Goal: Download file/media

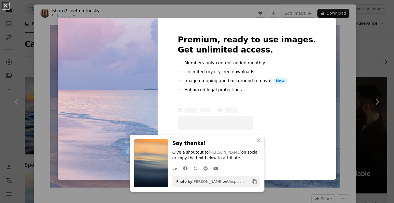
scroll to position [265, 0]
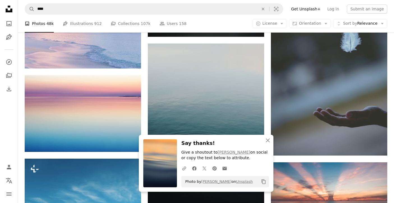
scroll to position [311, 0]
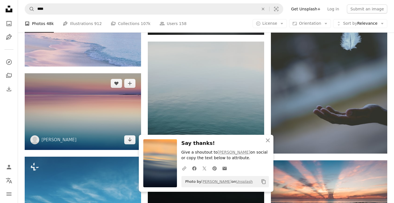
click at [87, 119] on img at bounding box center [83, 111] width 117 height 77
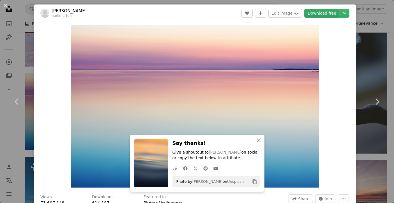
click at [332, 15] on link "Download free" at bounding box center [322, 13] width 35 height 9
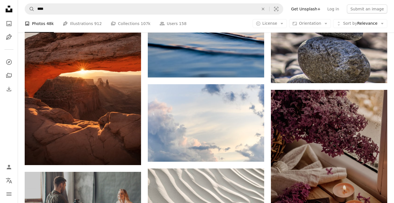
scroll to position [923, 0]
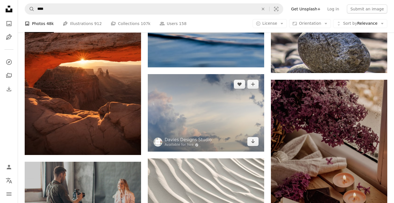
click at [233, 122] on img at bounding box center [206, 112] width 117 height 77
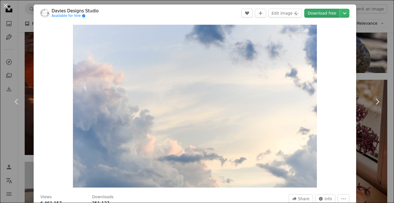
click at [328, 12] on link "Download free" at bounding box center [322, 13] width 35 height 9
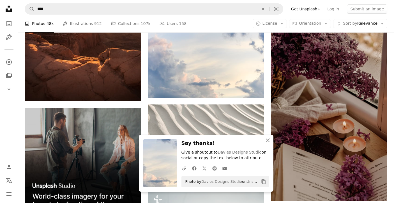
scroll to position [1028, 0]
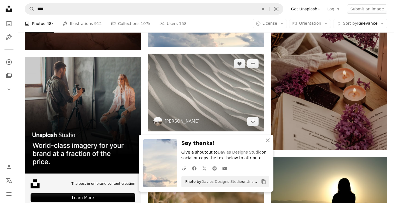
click at [213, 80] on img at bounding box center [206, 92] width 117 height 77
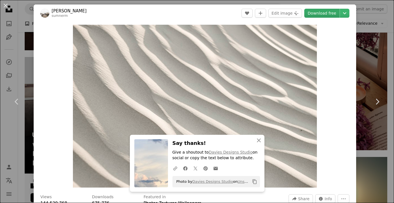
click at [320, 14] on link "Download free" at bounding box center [322, 13] width 35 height 9
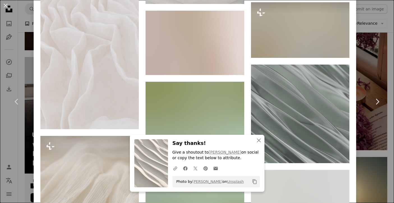
scroll to position [606, 0]
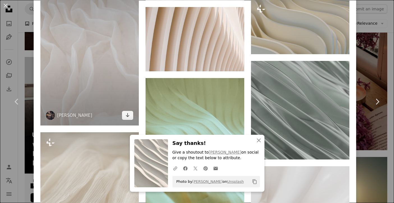
click at [106, 81] on img at bounding box center [89, 52] width 99 height 148
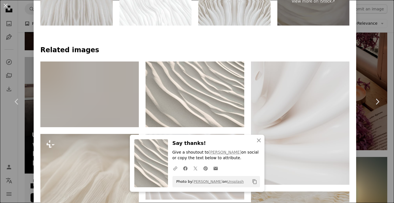
scroll to position [364, 0]
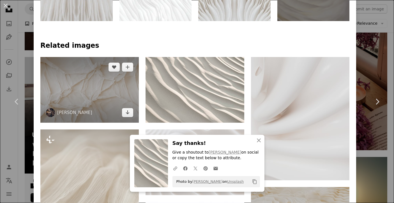
click at [85, 94] on img at bounding box center [89, 90] width 99 height 66
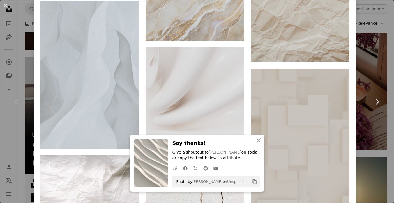
scroll to position [1183, 0]
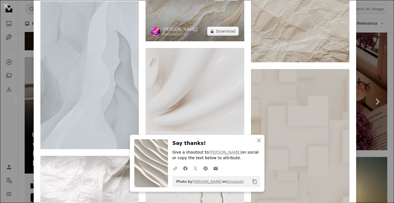
click at [192, 28] on img at bounding box center [195, 13] width 99 height 55
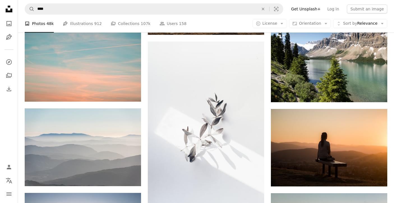
scroll to position [1574, 0]
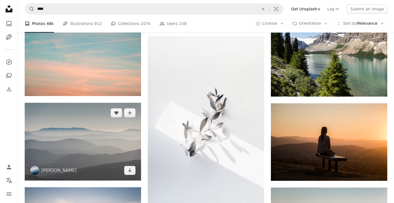
click at [107, 145] on img at bounding box center [83, 142] width 117 height 78
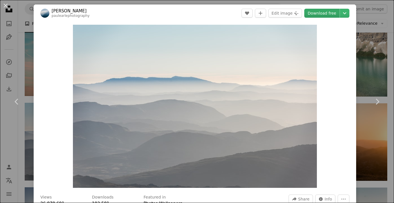
click at [326, 12] on link "Download free" at bounding box center [322, 13] width 35 height 9
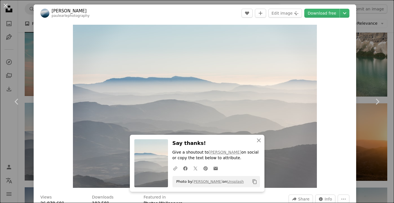
click at [375, 146] on div "An X shape Chevron left Chevron right [PERSON_NAME] paulearlephotography A hear…" at bounding box center [197, 101] width 394 height 203
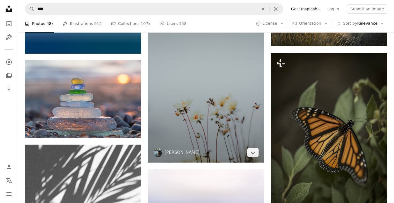
scroll to position [2751, 0]
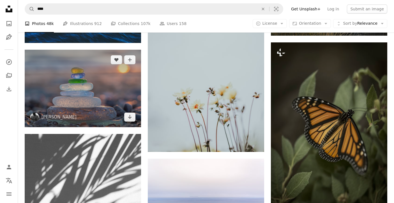
click at [99, 75] on img at bounding box center [83, 88] width 117 height 77
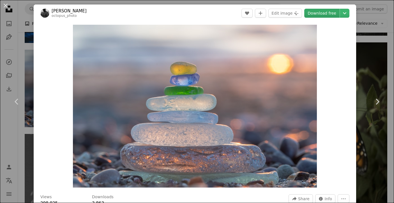
click at [334, 12] on link "Download free" at bounding box center [322, 13] width 35 height 9
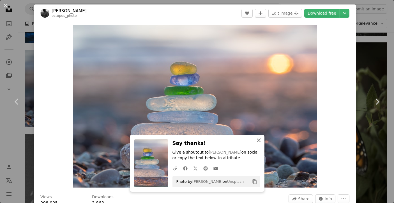
click at [260, 143] on icon "An X shape" at bounding box center [259, 140] width 7 height 7
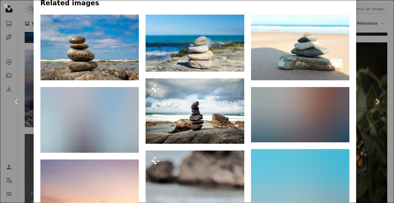
scroll to position [451, 0]
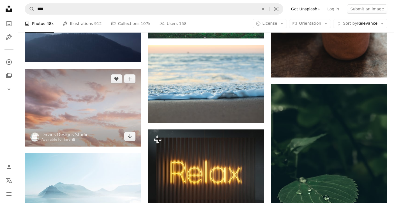
scroll to position [3086, 0]
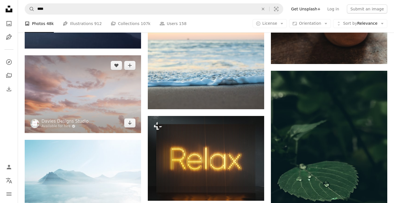
click at [95, 92] on img at bounding box center [83, 93] width 117 height 77
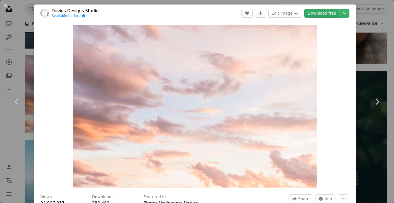
click at [334, 14] on link "Download free" at bounding box center [322, 13] width 35 height 9
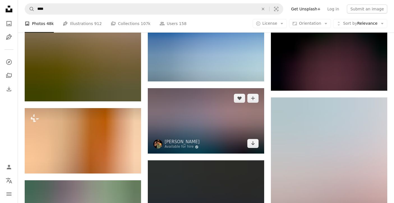
scroll to position [3389, 0]
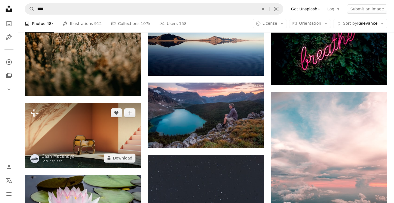
click at [114, 143] on img at bounding box center [83, 135] width 117 height 65
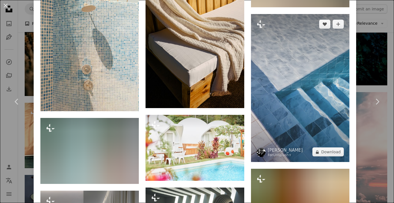
scroll to position [1257, 0]
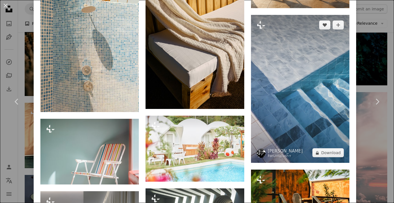
click at [298, 101] on img at bounding box center [300, 89] width 99 height 148
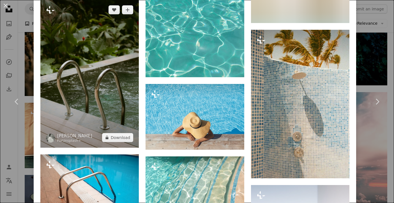
scroll to position [2413, 0]
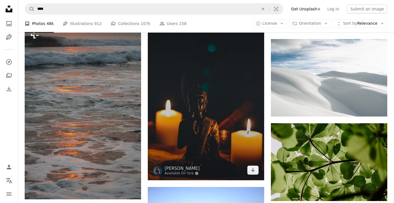
scroll to position [3811, 0]
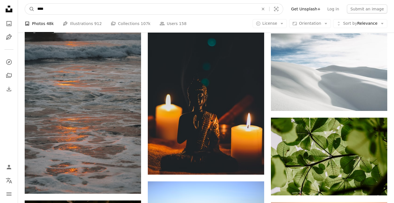
click at [65, 7] on input "****" at bounding box center [146, 9] width 223 height 11
type input "**********"
click button "A magnifying glass" at bounding box center [30, 9] width 10 height 11
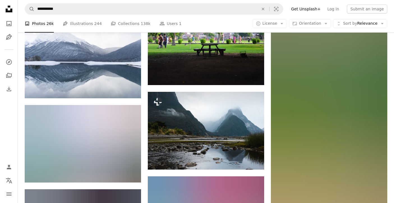
scroll to position [7060, 0]
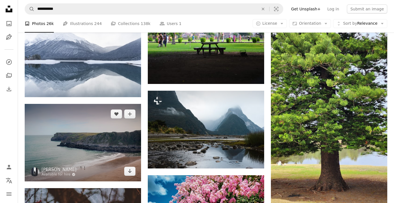
click at [86, 156] on img at bounding box center [83, 142] width 117 height 77
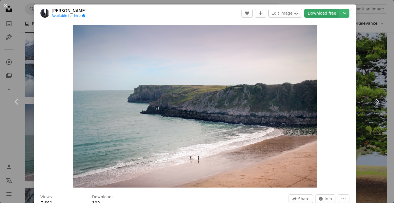
click at [328, 14] on link "Download free" at bounding box center [322, 13] width 35 height 9
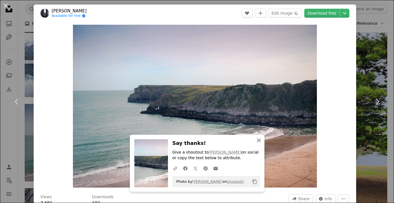
click at [259, 140] on icon "button" at bounding box center [259, 140] width 4 height 4
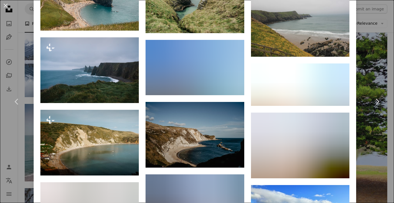
scroll to position [1393, 0]
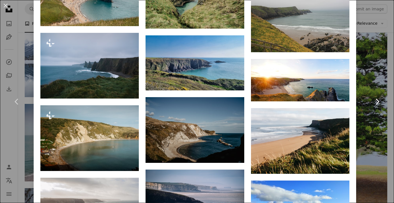
click at [372, 105] on link "Chevron right" at bounding box center [378, 102] width 34 height 54
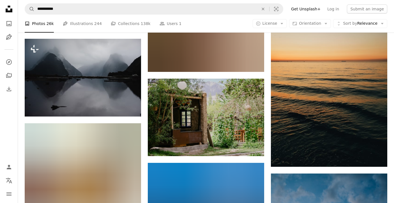
scroll to position [7586, 0]
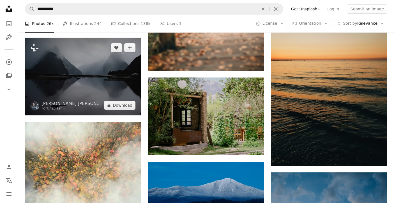
click at [75, 82] on img at bounding box center [83, 77] width 117 height 78
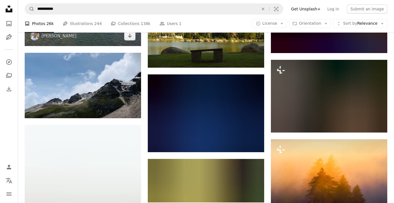
scroll to position [8606, 0]
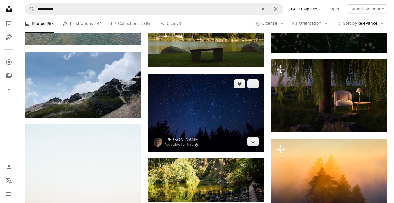
click at [204, 135] on img at bounding box center [206, 113] width 117 height 78
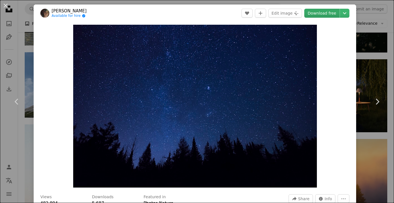
click at [329, 13] on link "Download free" at bounding box center [322, 13] width 35 height 9
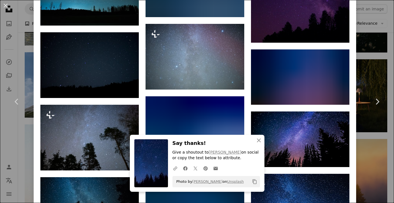
scroll to position [1508, 0]
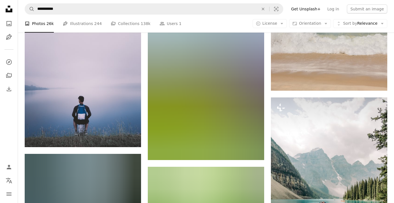
scroll to position [9010, 0]
